Goal: Transaction & Acquisition: Purchase product/service

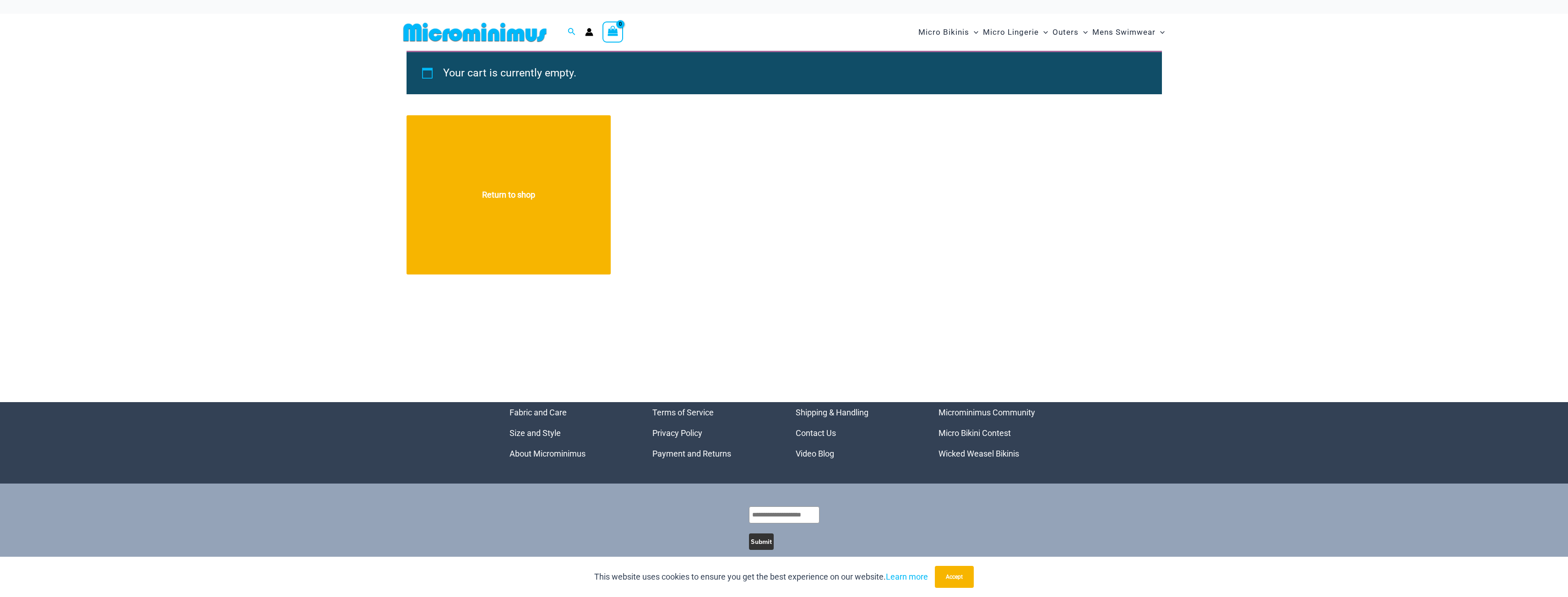
click at [457, 32] on img at bounding box center [475, 32] width 150 height 21
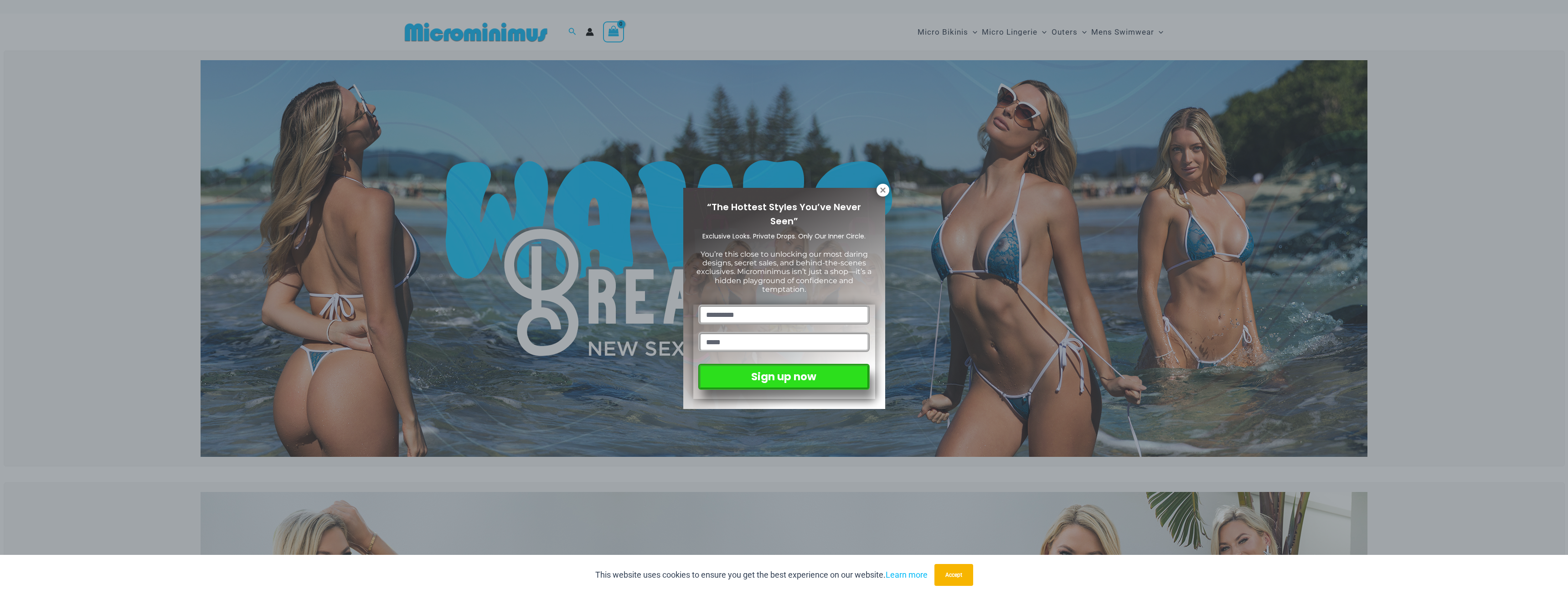
click at [879, 197] on div "“The Hottest Styles You’ve Never Seen” Exclusive Looks. Private Drops. Only Our…" at bounding box center [785, 298] width 202 height 221
click at [880, 188] on icon at bounding box center [883, 190] width 8 height 8
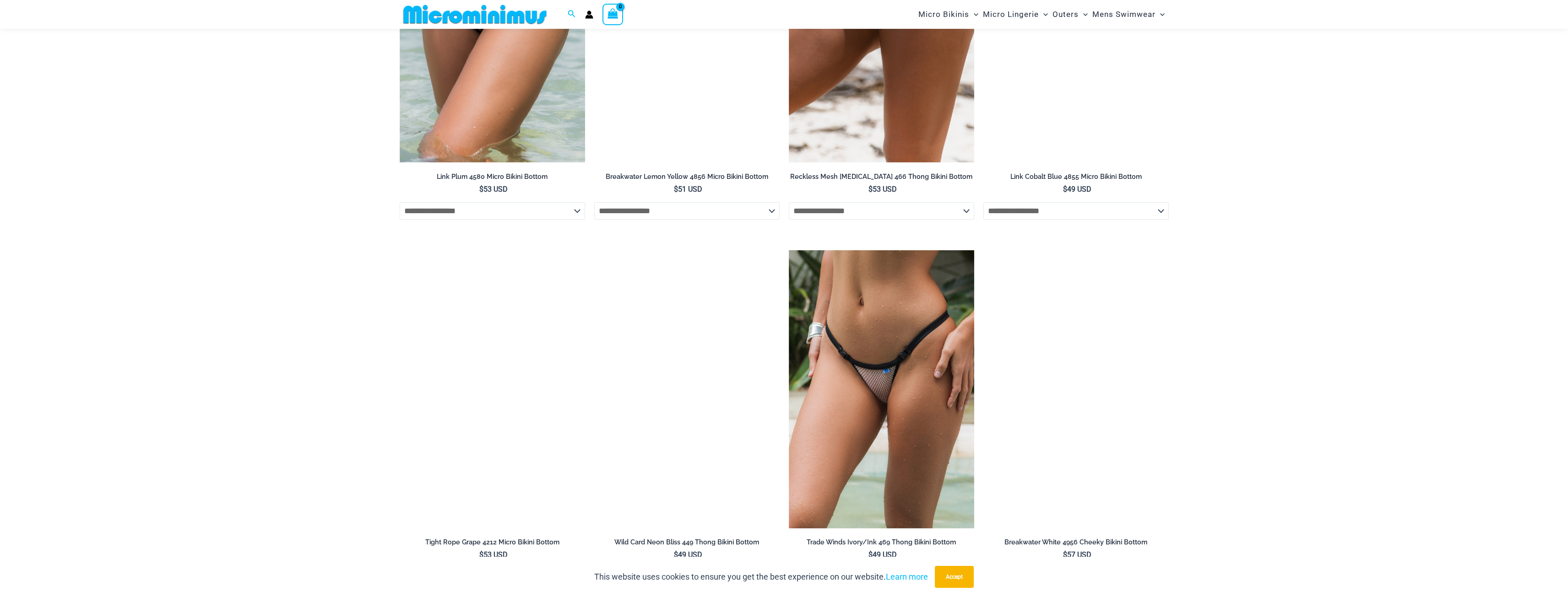
scroll to position [3333, 0]
